Goal: Obtain resource: Download file/media

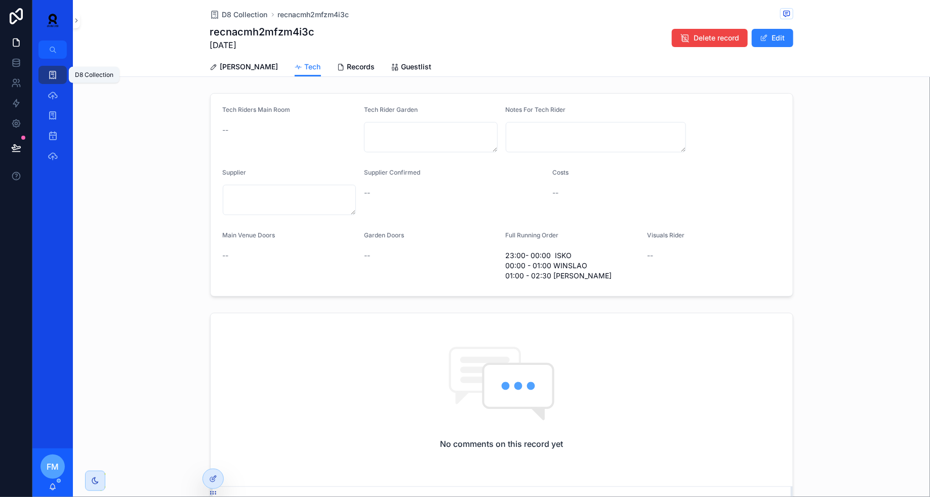
click at [52, 77] on icon "scrollable content" at bounding box center [53, 75] width 10 height 10
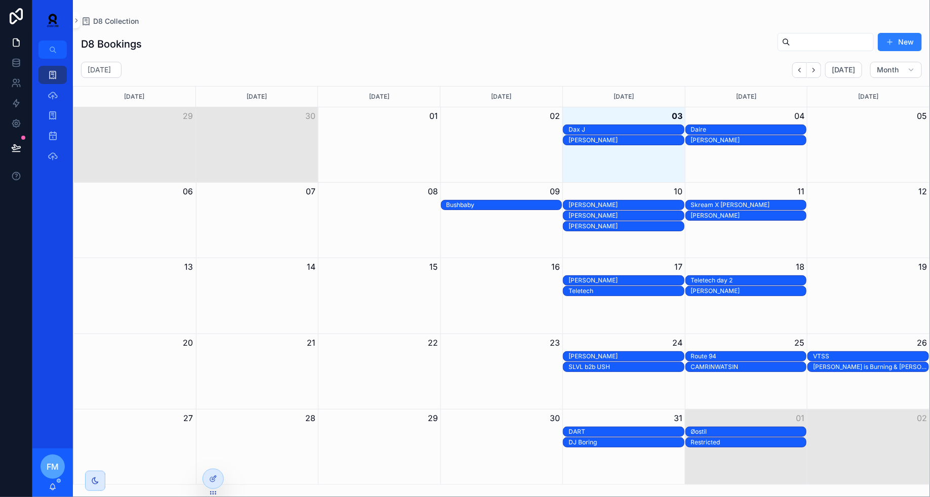
click at [635, 223] on div "[PERSON_NAME]" at bounding box center [626, 226] width 115 height 8
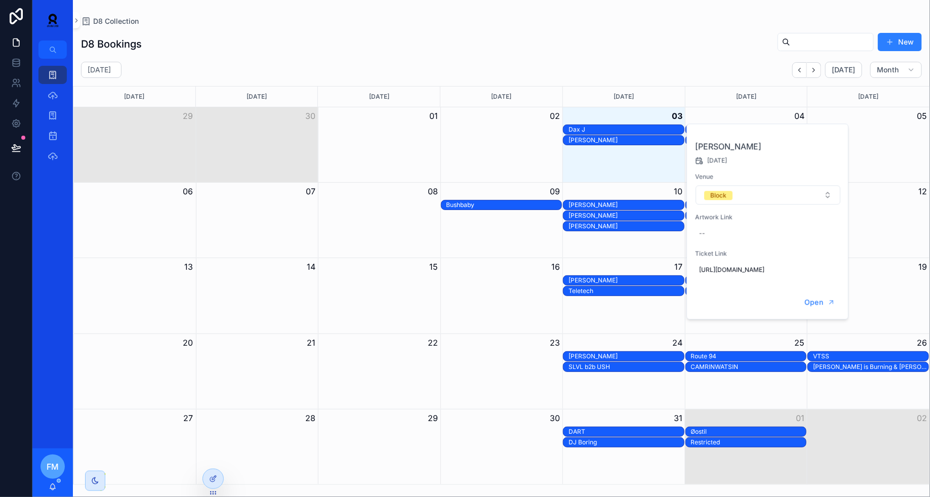
click at [816, 307] on span "Open" at bounding box center [814, 302] width 19 height 9
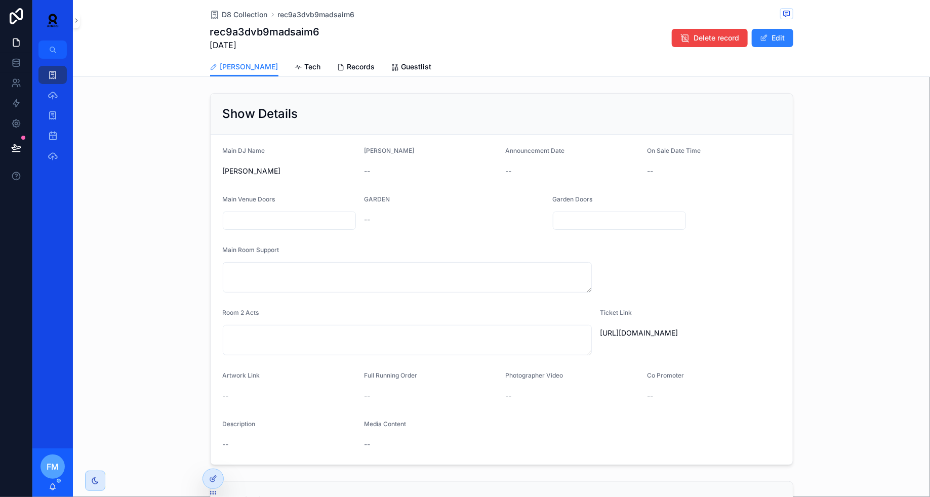
click at [337, 73] on link "Records" at bounding box center [356, 68] width 38 height 20
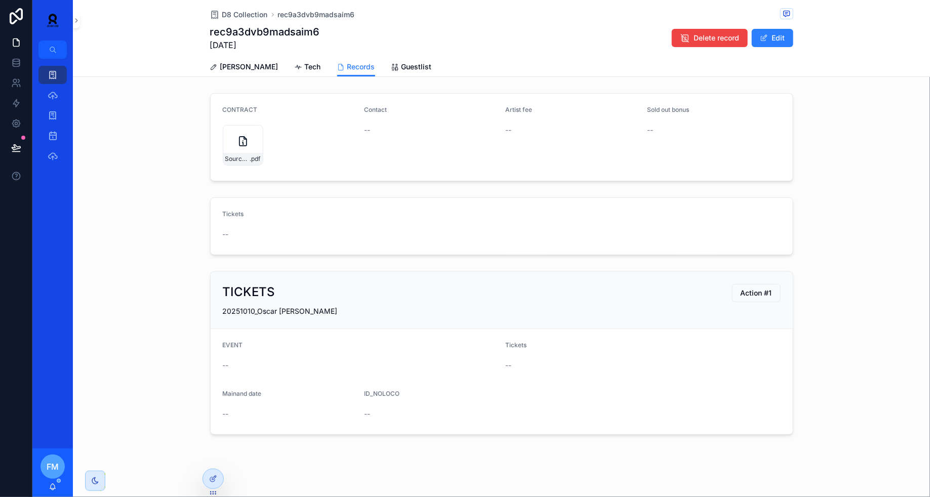
click at [233, 141] on div "Source-Artist-Representation-SL-Contract-for-[PERSON_NAME]-10-10-25---Signed .p…" at bounding box center [243, 145] width 41 height 41
